Goal: Task Accomplishment & Management: Complete application form

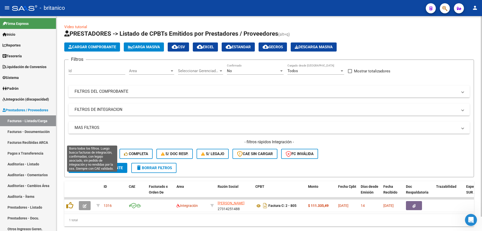
scroll to position [15, 0]
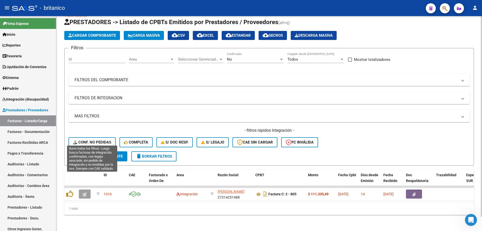
click at [106, 137] on button "Conf. no pedidas" at bounding box center [92, 142] width 47 height 10
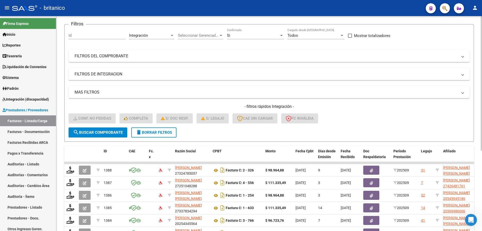
scroll to position [91, 0]
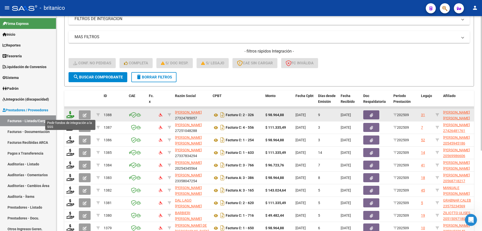
click at [70, 112] on icon at bounding box center [70, 114] width 8 height 7
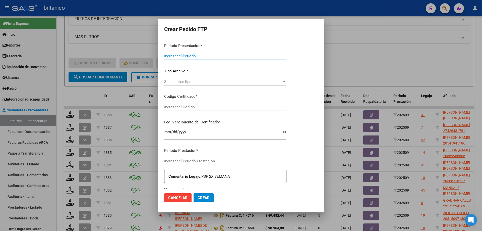
type input "202509"
type input "$ 98.964,88"
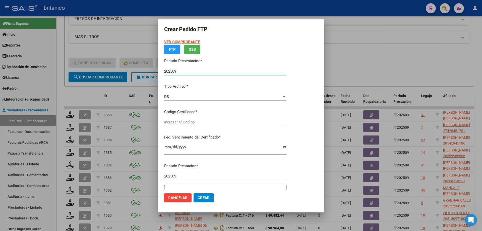
type input "ARG02000537199522022112520251125CBA536"
type input "[DATE]"
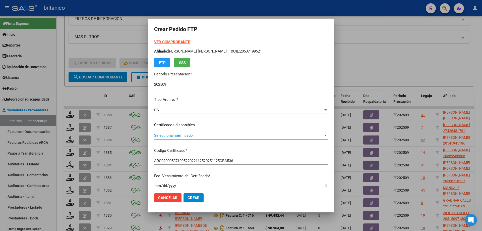
click at [322, 135] on span "Seleccionar certificado" at bounding box center [238, 135] width 169 height 5
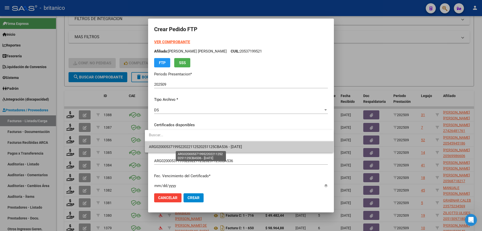
click at [242, 147] on span "ARG02000537199522022112520251125CBA536 - [DATE]" at bounding box center [195, 146] width 93 height 5
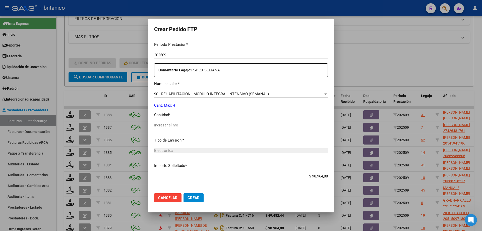
scroll to position [176, 0]
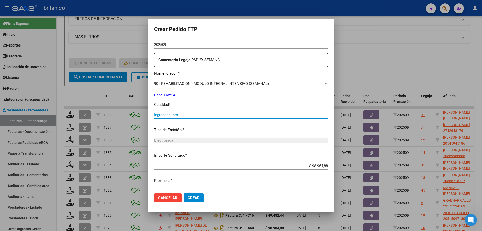
click at [194, 113] on input "Ingresar el nro" at bounding box center [241, 115] width 174 height 5
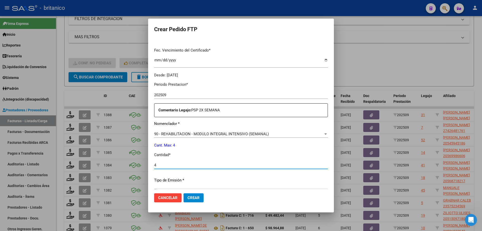
scroll to position [186, 0]
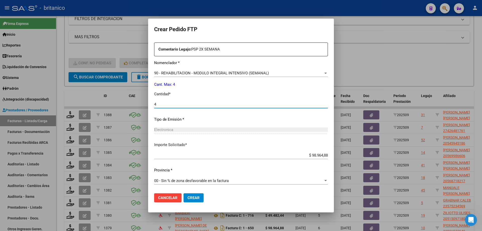
type input "4"
click at [189, 199] on span "Crear" at bounding box center [194, 197] width 12 height 5
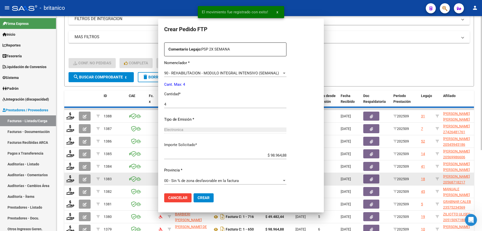
scroll to position [0, 0]
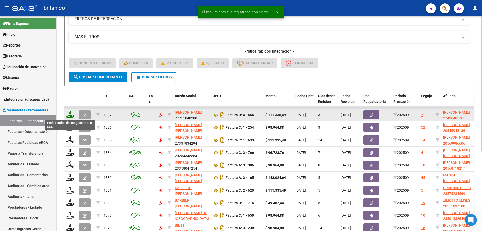
click at [72, 114] on icon at bounding box center [70, 114] width 8 height 7
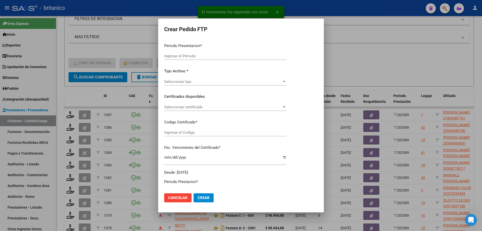
type input "202509"
type input "$ 111.335,49"
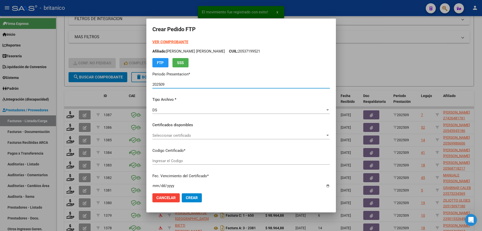
type input "ARG010004264817620220607-20320607BS-427"
type input "[DATE]"
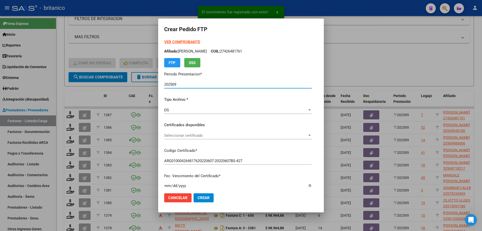
click at [170, 133] on span "Seleccionar certificado" at bounding box center [235, 135] width 143 height 5
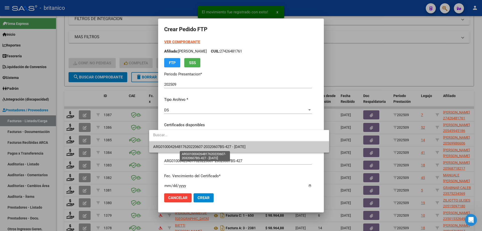
click at [185, 146] on span "ARG010004264817620220607-20320607BS-427 - [DATE]" at bounding box center [199, 146] width 92 height 5
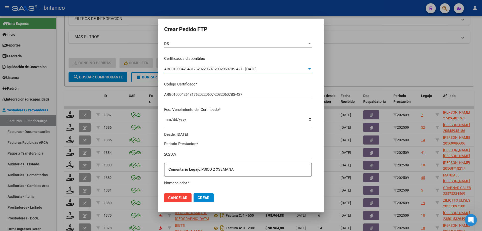
scroll to position [126, 0]
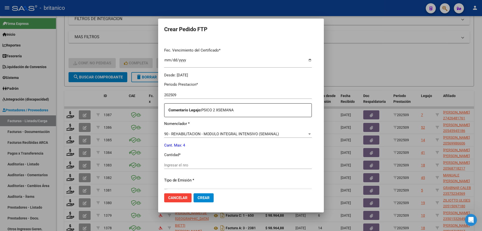
click at [190, 163] on input "Ingresar el nro" at bounding box center [238, 165] width 148 height 5
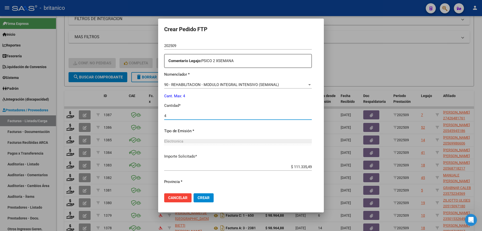
scroll to position [176, 0]
type input "4"
click at [198, 196] on span "Crear" at bounding box center [204, 197] width 12 height 5
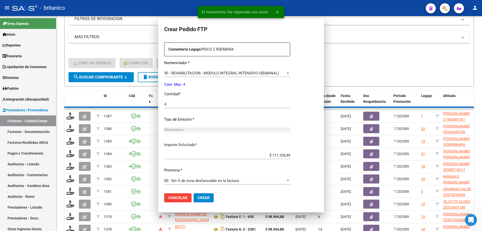
scroll to position [147, 0]
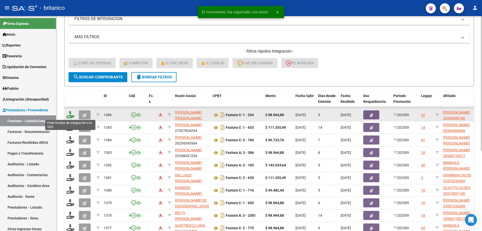
click at [72, 113] on icon at bounding box center [70, 114] width 8 height 7
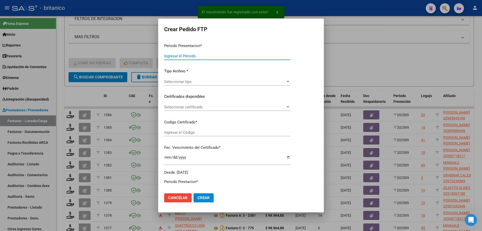
type input "202509"
type input "$ 98.964,88"
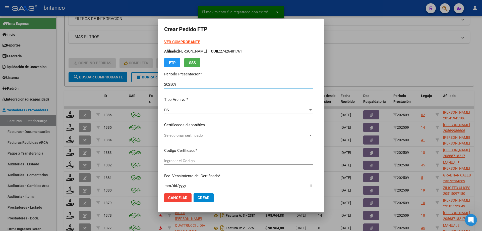
type input "ARG02000545945182020091420230914BS437"
type input "[DATE]"
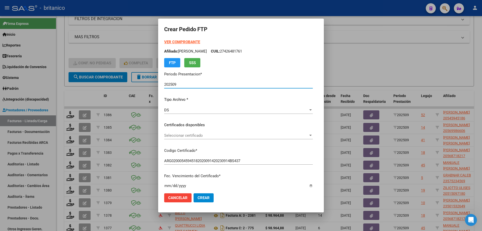
click at [168, 134] on span "Seleccionar certificado" at bounding box center [236, 135] width 144 height 5
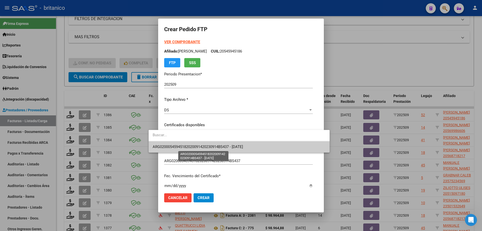
click at [202, 145] on span "ARG02000545945182020091420230914BS437 - [DATE]" at bounding box center [198, 146] width 90 height 5
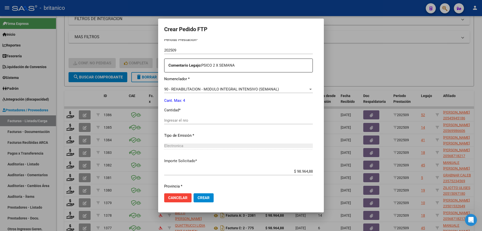
scroll to position [186, 0]
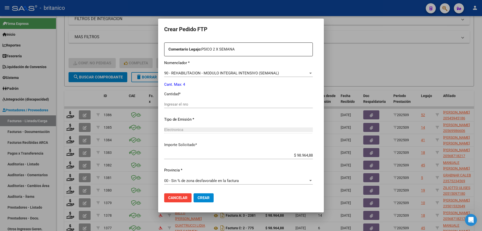
drag, startPoint x: 187, startPoint y: 104, endPoint x: 193, endPoint y: 105, distance: 6.7
click at [187, 104] on input "Ingresar el nro" at bounding box center [238, 104] width 149 height 5
type input "4"
click at [198, 196] on span "Crear" at bounding box center [204, 197] width 12 height 5
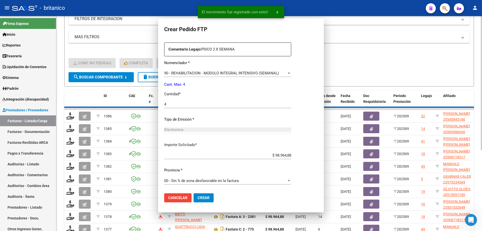
scroll to position [0, 0]
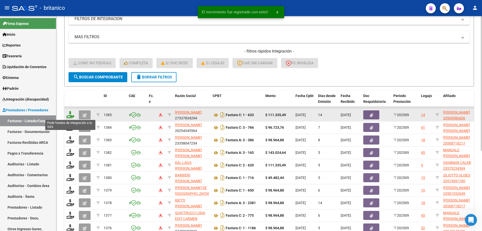
click at [70, 112] on icon at bounding box center [70, 114] width 8 height 7
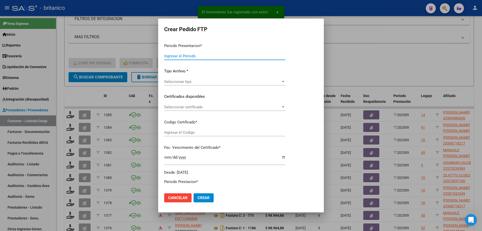
type input "202509"
type input "$ 111.335,49"
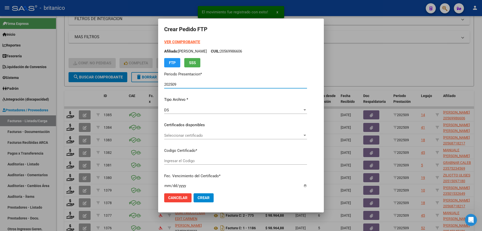
type input "ARG02000569986602019052820240528CBA536"
type input "[DATE]"
click at [178, 134] on span "Seleccionar certificado" at bounding box center [233, 135] width 138 height 5
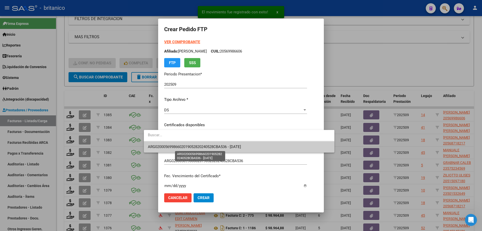
click at [183, 144] on span "ARG02000569986602019052820240528CBA536 - [DATE]" at bounding box center [194, 146] width 93 height 5
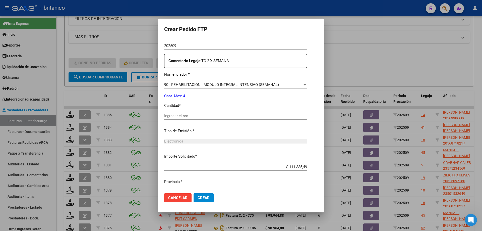
scroll to position [186, 0]
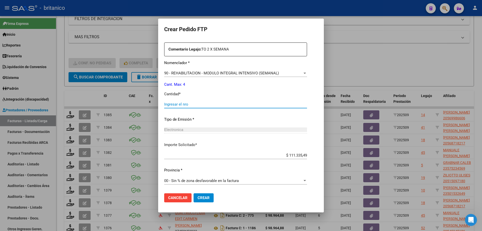
click at [172, 106] on input "Ingresar el nro" at bounding box center [235, 104] width 143 height 5
click at [164, 101] on div "Ingresar el nro" at bounding box center [235, 104] width 143 height 8
type input "4"
click at [198, 197] on span "Crear" at bounding box center [204, 197] width 12 height 5
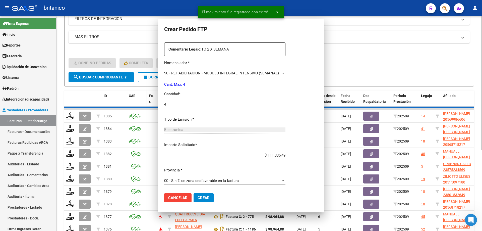
scroll to position [0, 0]
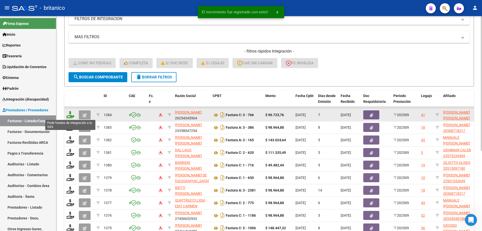
click at [70, 113] on icon at bounding box center [70, 114] width 8 height 7
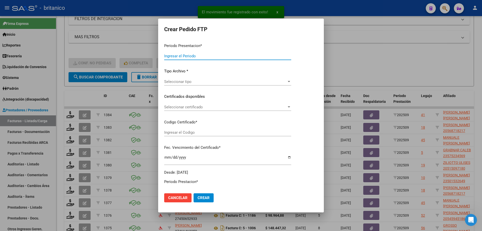
type input "202509"
type input "$ 96.723,76"
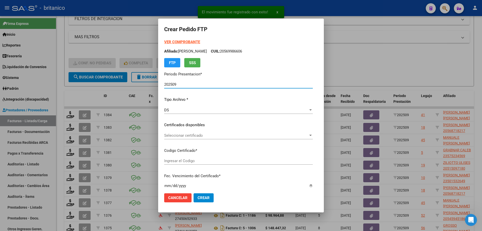
type input "ARG0200056391409-2023092620280926BUE315"
type input "[DATE]"
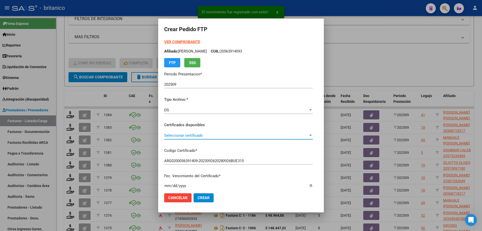
click at [177, 136] on span "Seleccionar certificado" at bounding box center [236, 135] width 144 height 5
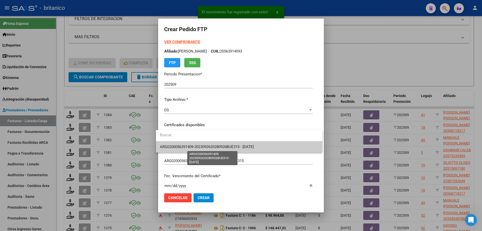
click at [200, 149] on span "ARG0200056391409-2023092620280926BUE315 - [DATE]" at bounding box center [207, 146] width 94 height 5
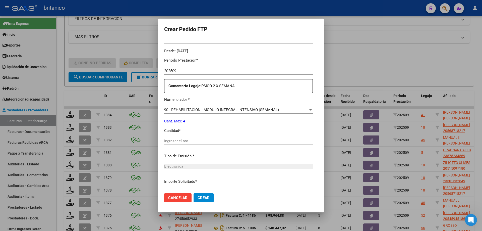
scroll to position [151, 0]
click at [176, 141] on input "Ingresar el nro" at bounding box center [238, 140] width 149 height 5
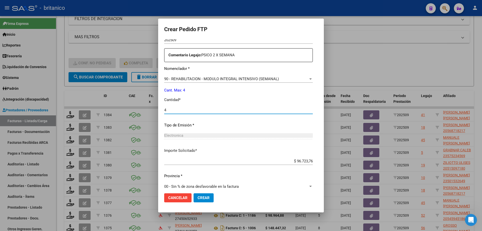
scroll to position [186, 0]
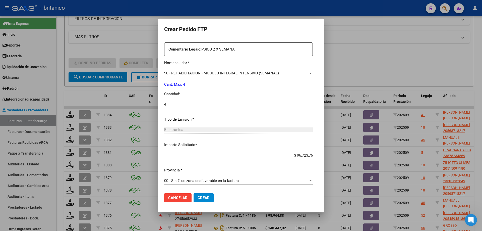
type input "4"
click at [198, 198] on span "Crear" at bounding box center [204, 197] width 12 height 5
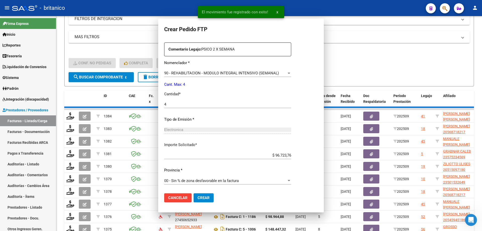
scroll to position [0, 0]
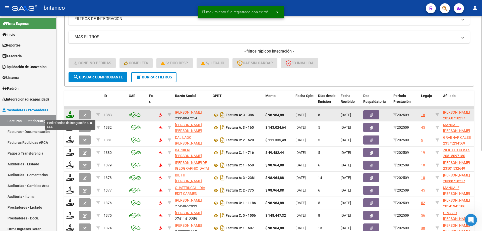
click at [67, 112] on icon at bounding box center [70, 114] width 8 height 7
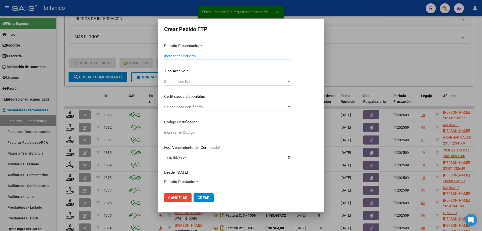
type input "202509"
type input "$ 98.964,88"
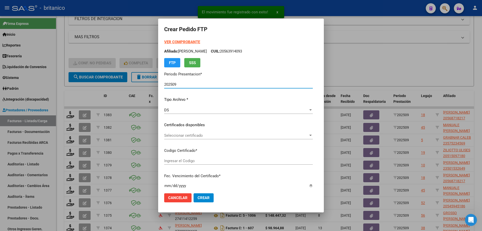
type input "ARG02000568718212023032920260329BS415"
type input "[DATE]"
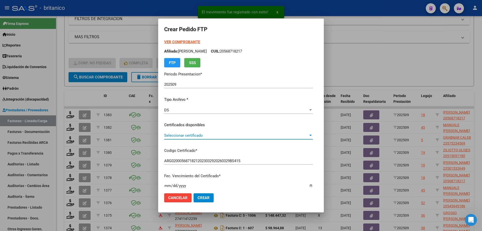
click at [171, 135] on span "Seleccionar certificado" at bounding box center [236, 135] width 144 height 5
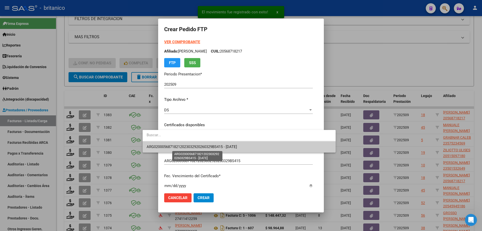
click at [178, 147] on span "ARG02000568718212023032920260329BS415 - [DATE]" at bounding box center [192, 146] width 90 height 5
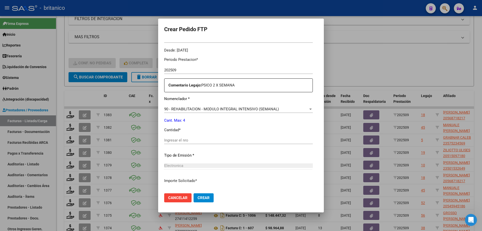
scroll to position [151, 0]
drag, startPoint x: 165, startPoint y: 141, endPoint x: 168, endPoint y: 138, distance: 4.0
click at [166, 140] on input "Ingresar el nro" at bounding box center [238, 140] width 149 height 5
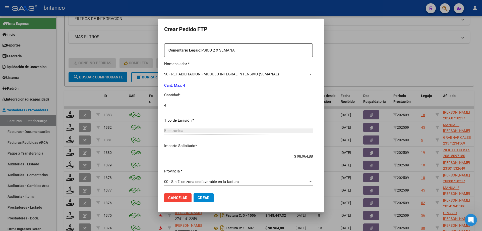
scroll to position [186, 0]
type input "4"
click at [198, 197] on span "Crear" at bounding box center [204, 197] width 12 height 5
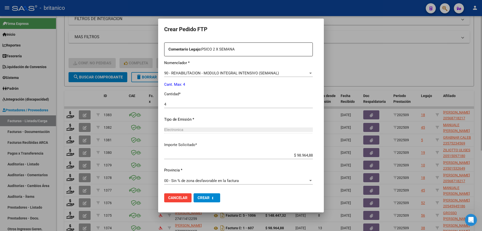
scroll to position [0, 0]
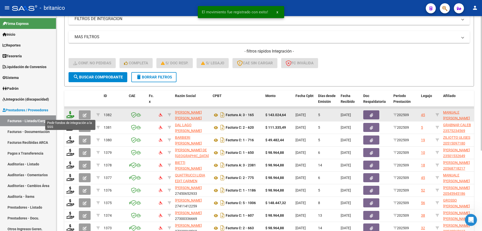
click at [71, 112] on icon at bounding box center [70, 114] width 8 height 7
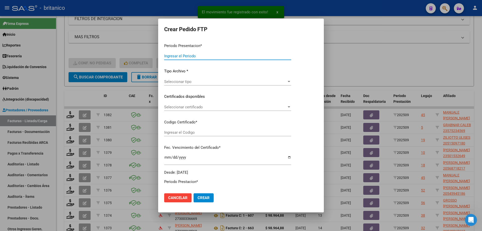
type input "202509"
type input "$ 143.024,64"
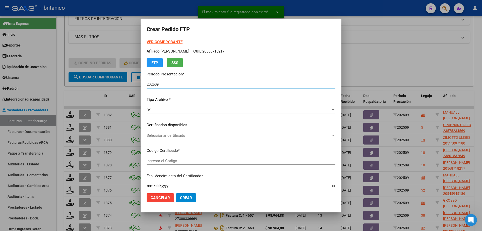
type input "ARG0200051511513-2024011520330115BS350"
type input "[DATE]"
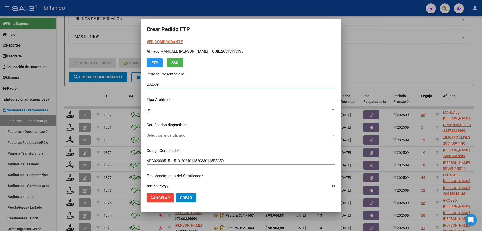
click at [176, 135] on span "Seleccionar certificado" at bounding box center [239, 135] width 184 height 5
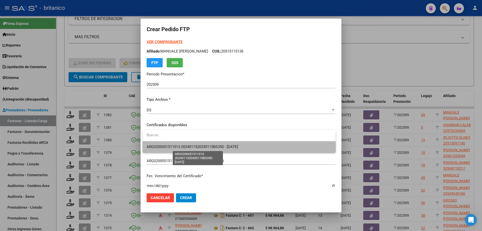
drag, startPoint x: 180, startPoint y: 148, endPoint x: 184, endPoint y: 139, distance: 10.0
click at [180, 148] on span "ARG0200051511513-2024011520330115BS350 - [DATE]" at bounding box center [192, 146] width 91 height 5
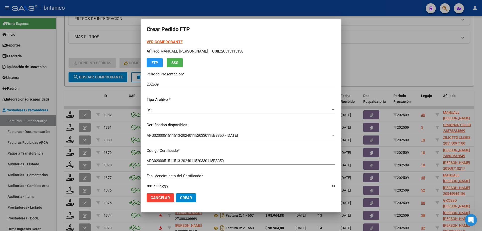
click at [158, 42] on strong "VER COMPROBANTE" at bounding box center [165, 42] width 36 height 5
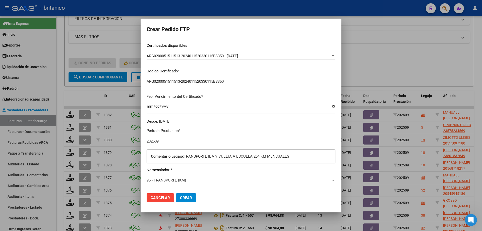
scroll to position [126, 0]
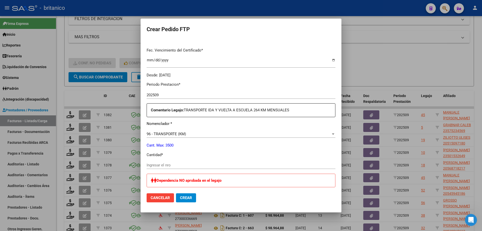
click at [172, 162] on div "Ingresar el nro" at bounding box center [241, 165] width 189 height 8
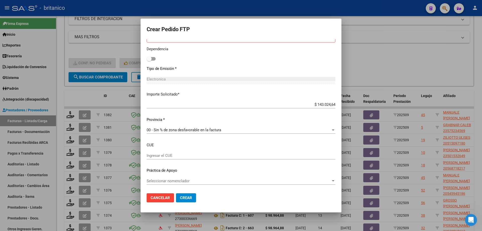
scroll to position [271, 0]
type input "264"
click at [175, 180] on span "Seleccionar nomenclador" at bounding box center [239, 180] width 184 height 5
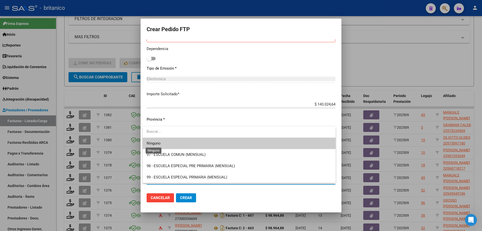
click at [161, 142] on span "Ninguno" at bounding box center [154, 143] width 14 height 5
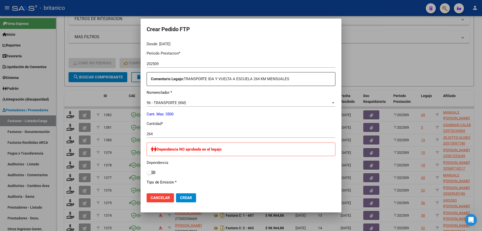
scroll to position [220, 0]
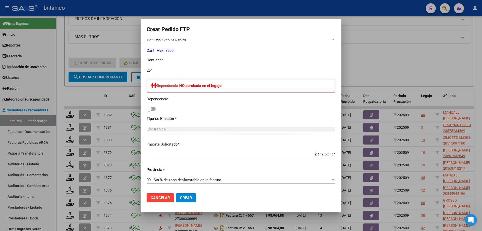
click at [192, 196] on span "Crear" at bounding box center [186, 197] width 12 height 5
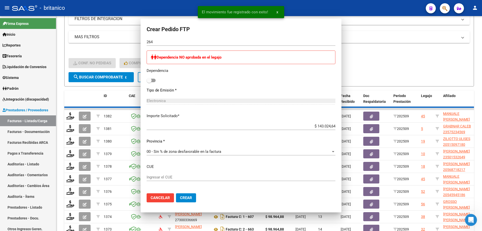
scroll to position [192, 0]
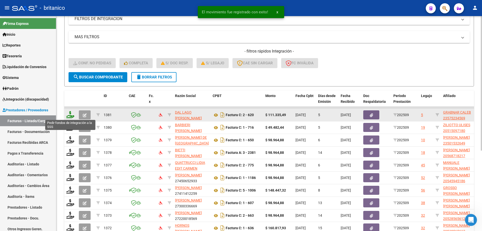
click at [69, 114] on icon at bounding box center [70, 114] width 8 height 7
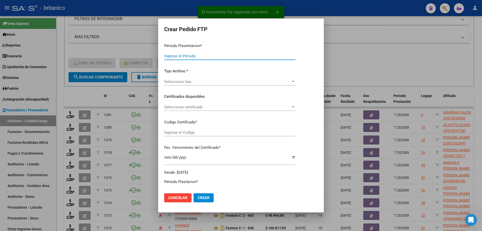
type input "202509"
type input "$ 111.335,49"
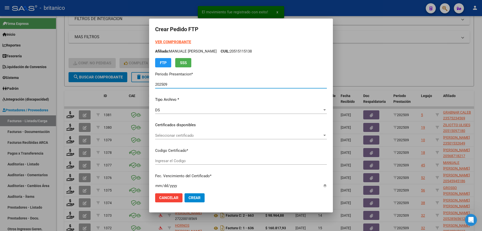
type input "ARG020005752345620230719-20260719CBA536"
type input "[DATE]"
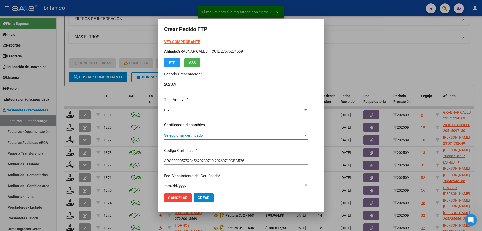
click at [191, 135] on span "Seleccionar certificado" at bounding box center [233, 135] width 139 height 5
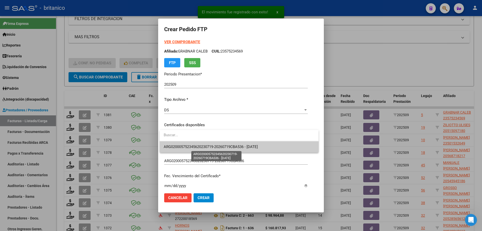
click at [198, 145] on span "ARG020005752345620230719-20260719CBA536 - [DATE]" at bounding box center [211, 146] width 94 height 5
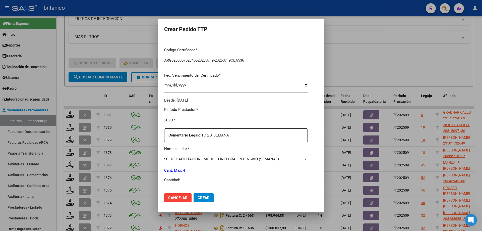
scroll to position [151, 0]
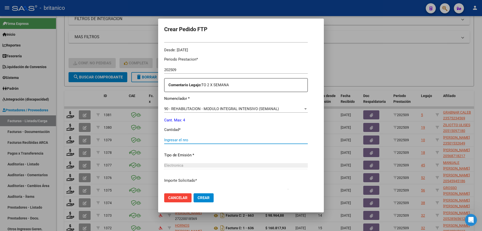
click at [188, 139] on input "Ingresar el nro" at bounding box center [236, 140] width 144 height 5
type input "4"
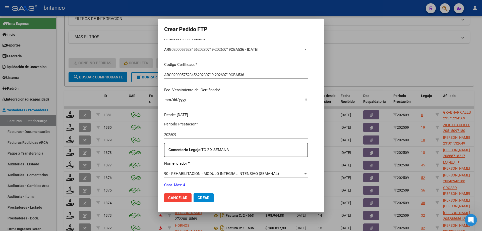
scroll to position [186, 0]
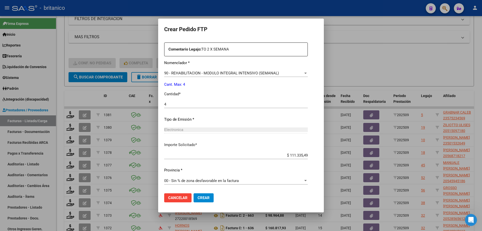
click at [202, 198] on span "Crear" at bounding box center [204, 197] width 12 height 5
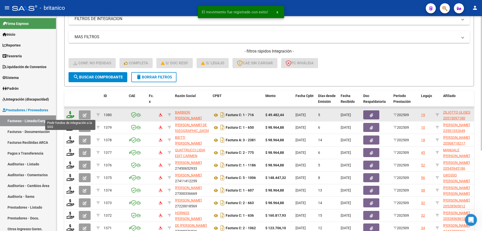
click at [72, 114] on icon at bounding box center [70, 114] width 8 height 7
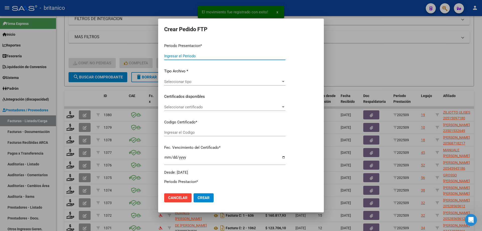
type input "202509"
type input "$ 49.482,44"
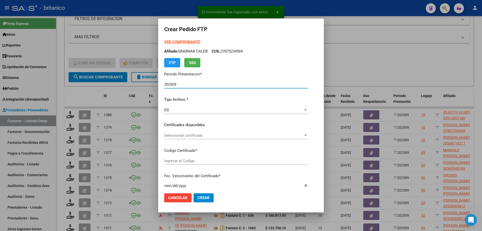
type input "ARG02000515097182019041120240411BS413"
type input "[DATE]"
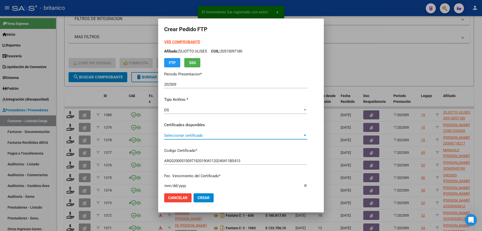
click at [216, 136] on span "Seleccionar certificado" at bounding box center [233, 135] width 139 height 5
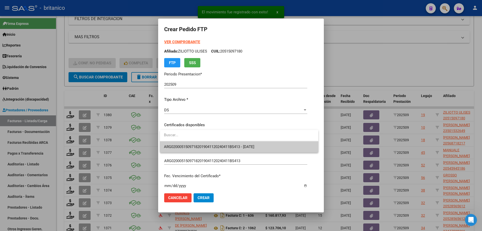
click at [225, 149] on span "ARG02000515097182019041120240411BS413 - [DATE]" at bounding box center [239, 146] width 150 height 11
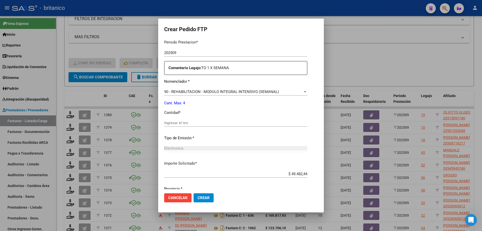
scroll to position [176, 0]
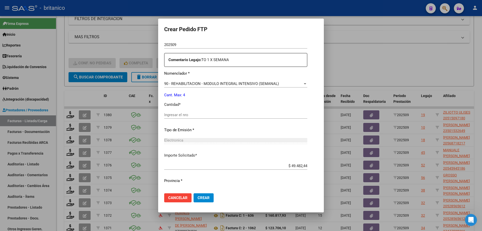
click at [206, 113] on input "Ingresar el nro" at bounding box center [235, 115] width 143 height 5
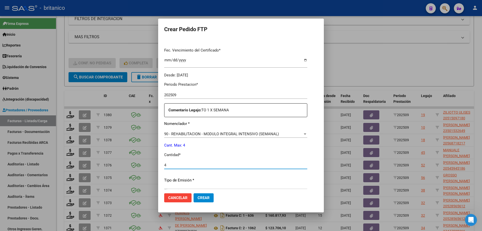
scroll to position [186, 0]
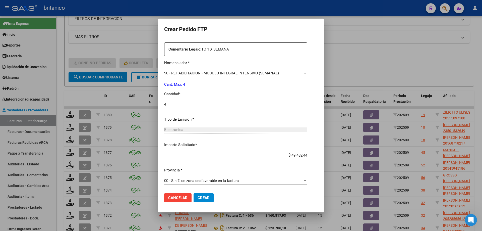
type input "4"
click at [208, 198] on span "Crear" at bounding box center [204, 197] width 12 height 5
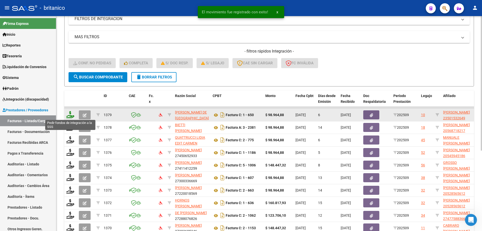
click at [70, 113] on icon at bounding box center [70, 114] width 8 height 7
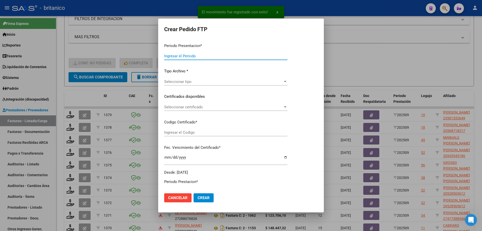
type input "202509"
type input "$ 98.964,88"
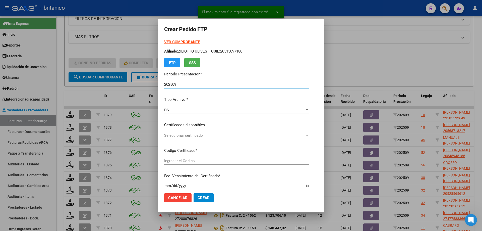
type input "ARG020005015326420230103-20280103CBA536"
type input "[DATE]"
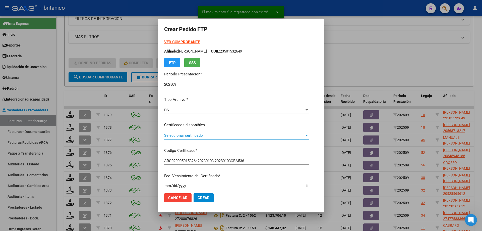
click at [179, 135] on span "Seleccionar certificado" at bounding box center [234, 135] width 140 height 5
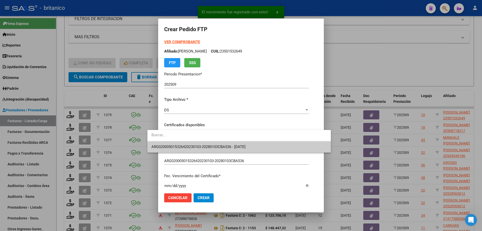
click at [191, 149] on span "ARG020005015326420230103-20280103CBA536 - [DATE]" at bounding box center [239, 146] width 176 height 11
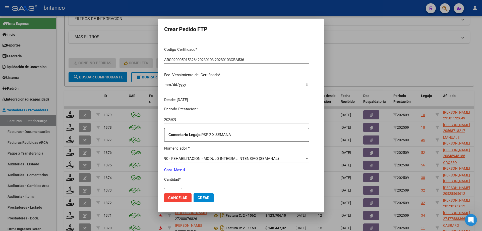
scroll to position [151, 0]
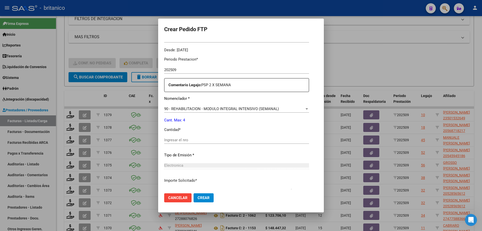
click at [164, 136] on div "Ingresar el nro" at bounding box center [236, 140] width 145 height 8
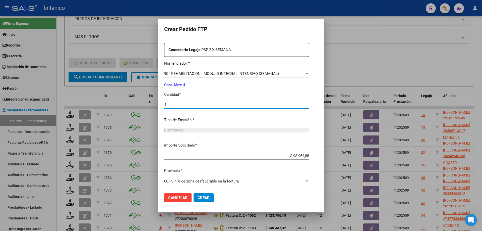
scroll to position [186, 0]
type input "4"
click at [198, 197] on span "Crear" at bounding box center [204, 197] width 12 height 5
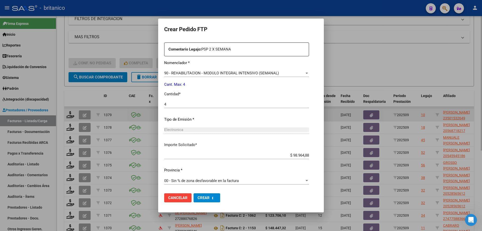
scroll to position [0, 0]
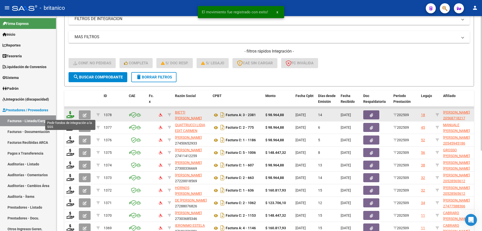
click at [71, 113] on icon at bounding box center [70, 114] width 8 height 7
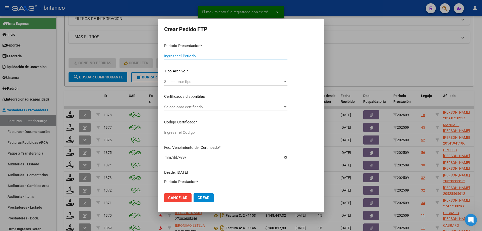
type input "202509"
type input "$ 98.964,88"
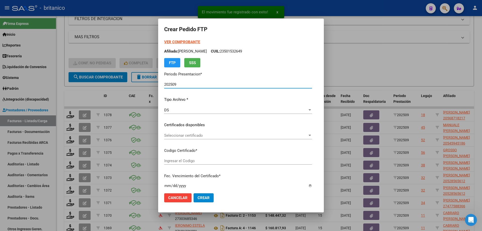
type input "ARG02000568718212023032920260329BS415"
type input "[DATE]"
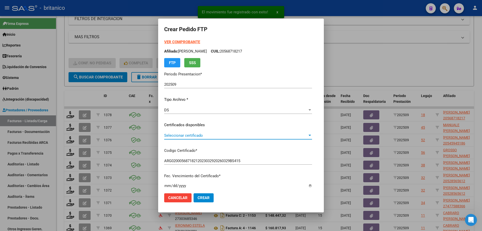
click at [164, 135] on span "Seleccionar certificado" at bounding box center [235, 135] width 143 height 5
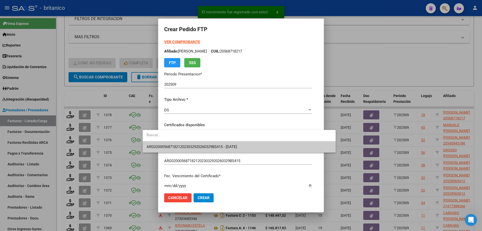
click at [185, 149] on span "ARG02000568718212023032920260329BS415 - [DATE]" at bounding box center [239, 146] width 185 height 11
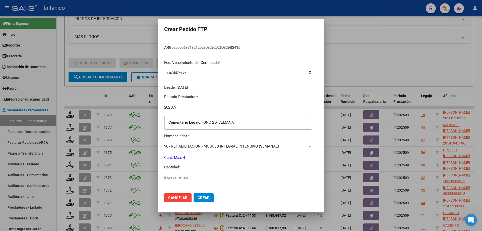
scroll to position [126, 0]
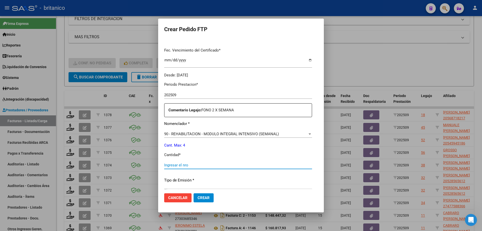
click at [176, 165] on input "Ingresar el nro" at bounding box center [238, 165] width 148 height 5
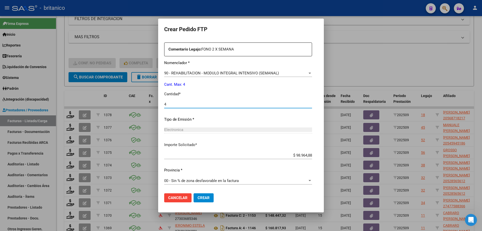
type input "4"
click at [198, 198] on span "Crear" at bounding box center [204, 197] width 12 height 5
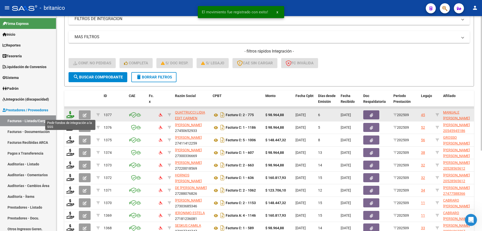
click at [68, 112] on icon at bounding box center [70, 114] width 8 height 7
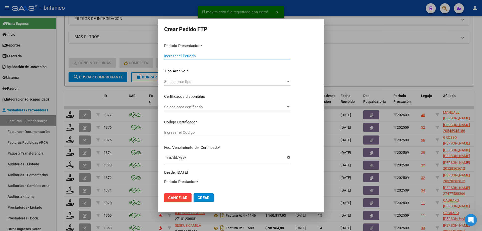
type input "202509"
type input "$ 98.964,88"
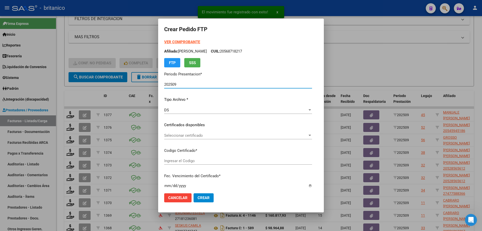
type input "ARG0200051511513-2024011520330115BS350"
type input "[DATE]"
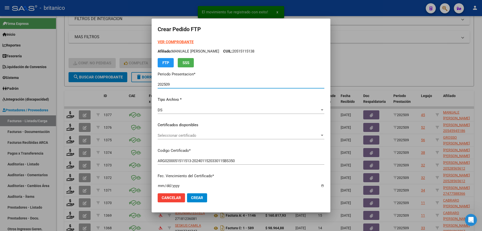
click at [187, 135] on span "Seleccionar certificado" at bounding box center [239, 135] width 162 height 5
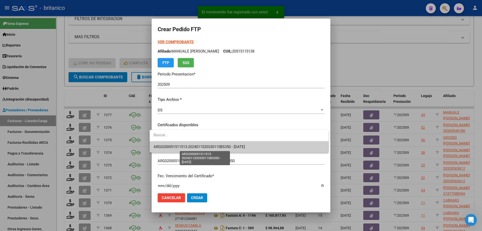
click at [207, 147] on span "ARG0200051511513-2024011520330115BS350 - [DATE]" at bounding box center [199, 146] width 91 height 5
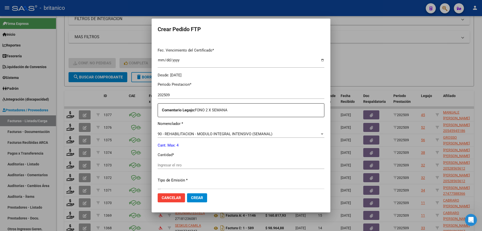
scroll to position [151, 0]
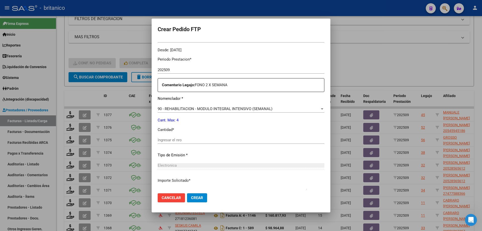
click at [199, 139] on input "Ingresar el nro" at bounding box center [241, 140] width 167 height 5
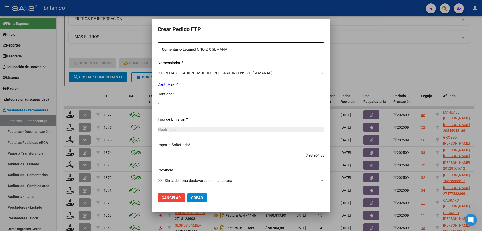
type input "4"
click at [182, 155] on input "$ 98.964,88" at bounding box center [241, 155] width 167 height 5
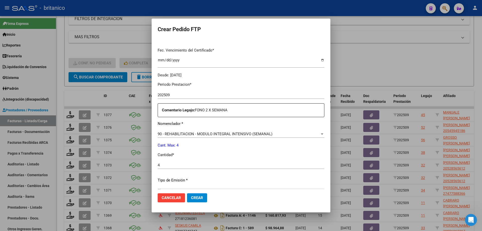
scroll to position [151, 0]
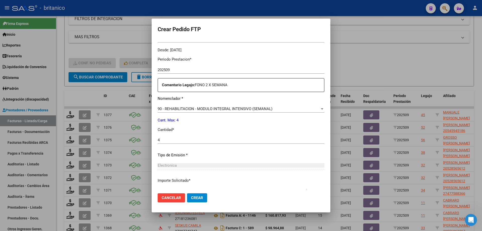
click at [193, 194] on button "Crear" at bounding box center [197, 197] width 20 height 9
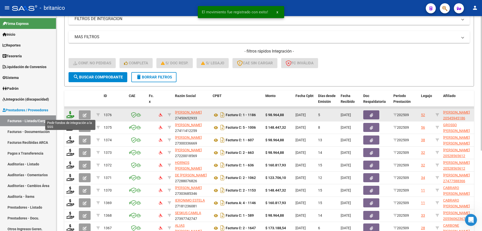
click at [69, 113] on icon at bounding box center [70, 114] width 8 height 7
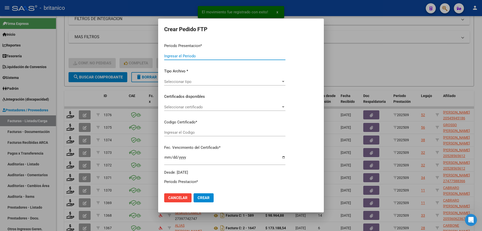
type input "202509"
type input "$ 98.964,88"
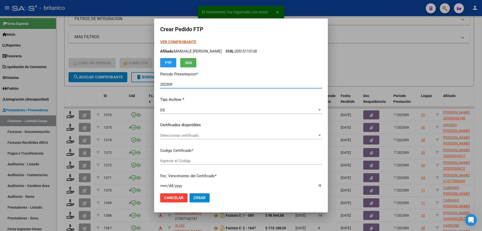
type input "ARG02000545945182020091420230914BS437"
type input "[DATE]"
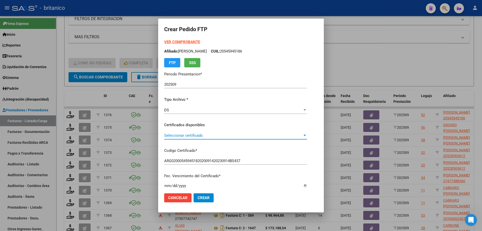
click at [204, 137] on span "Seleccionar certificado" at bounding box center [233, 135] width 138 height 5
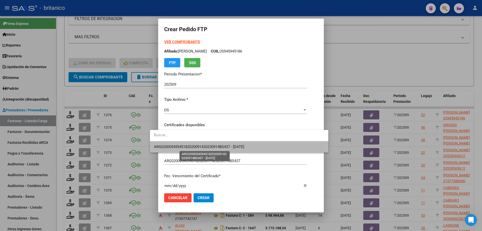
drag, startPoint x: 200, startPoint y: 148, endPoint x: 207, endPoint y: 144, distance: 7.4
click at [200, 148] on span "ARG02000545945182020091420230914BS437 - [DATE]" at bounding box center [199, 146] width 90 height 5
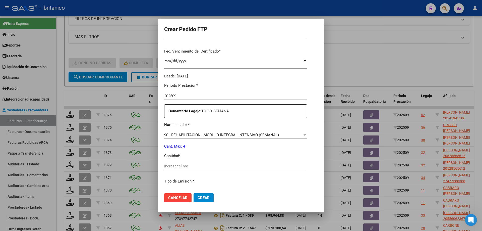
scroll to position [126, 0]
click at [195, 164] on input "Ingresar el nro" at bounding box center [235, 165] width 143 height 5
type input "4"
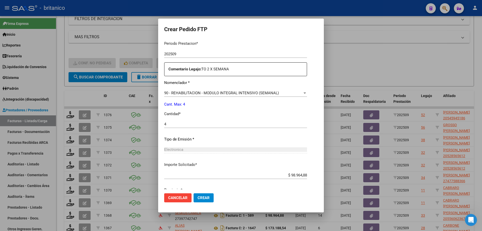
scroll to position [186, 0]
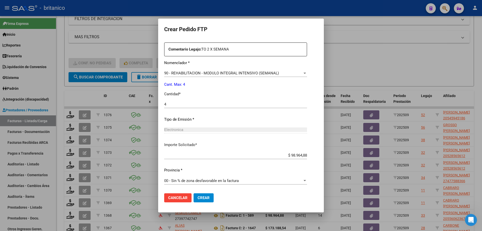
click at [198, 199] on span "Crear" at bounding box center [204, 197] width 12 height 5
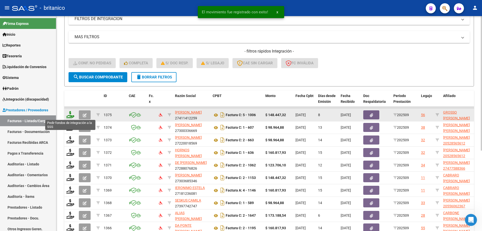
click at [71, 115] on icon at bounding box center [70, 114] width 8 height 7
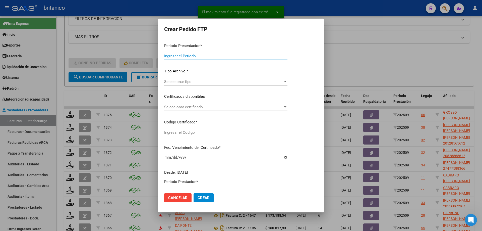
type input "202509"
type input "$ 148.447,32"
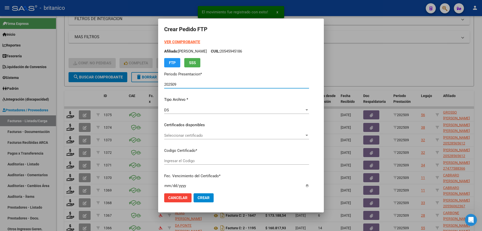
type input "ARG010005568643320240905-20270905BUE370"
type input "[DATE]"
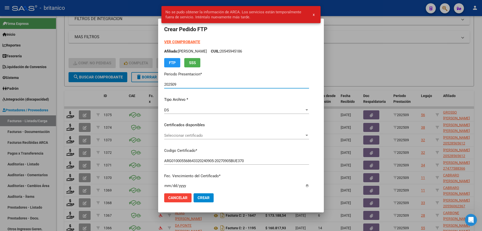
click at [167, 134] on span "Seleccionar certificado" at bounding box center [234, 135] width 140 height 5
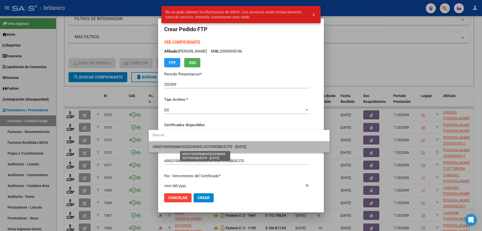
click at [191, 147] on span "ARG010005568643320240905-20270905BUE370 - [DATE]" at bounding box center [200, 146] width 94 height 5
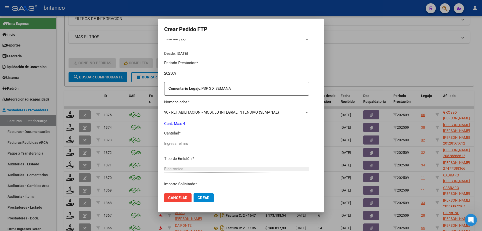
scroll to position [176, 0]
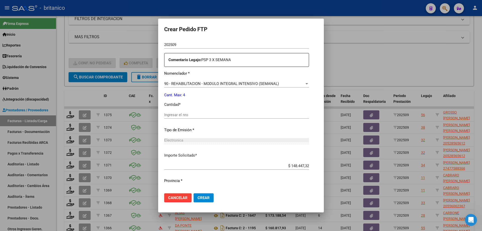
click at [180, 113] on input "Ingresar el nro" at bounding box center [236, 115] width 145 height 5
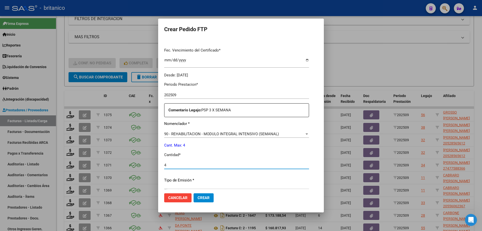
scroll to position [186, 0]
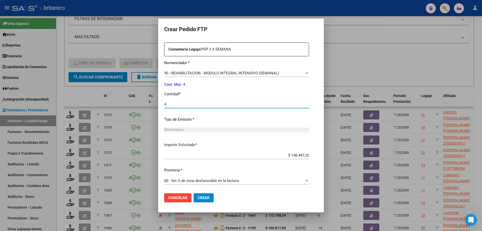
type input "4"
click at [198, 195] on span "Crear" at bounding box center [204, 197] width 12 height 5
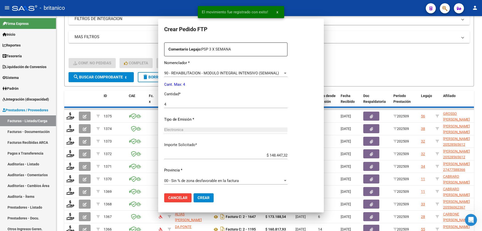
scroll to position [0, 0]
